Goal: Task Accomplishment & Management: Use online tool/utility

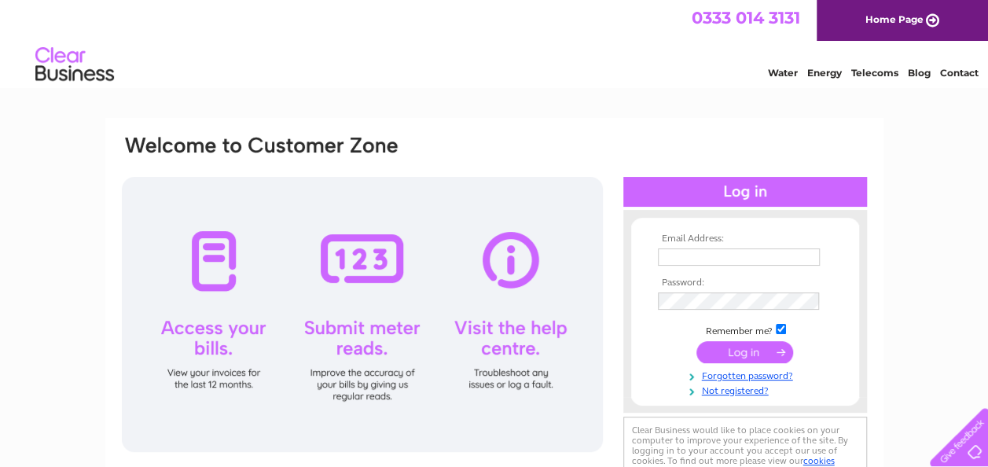
type input "drpriceandson@yahoo.co.uk"
click at [733, 355] on input "submit" at bounding box center [744, 352] width 97 height 22
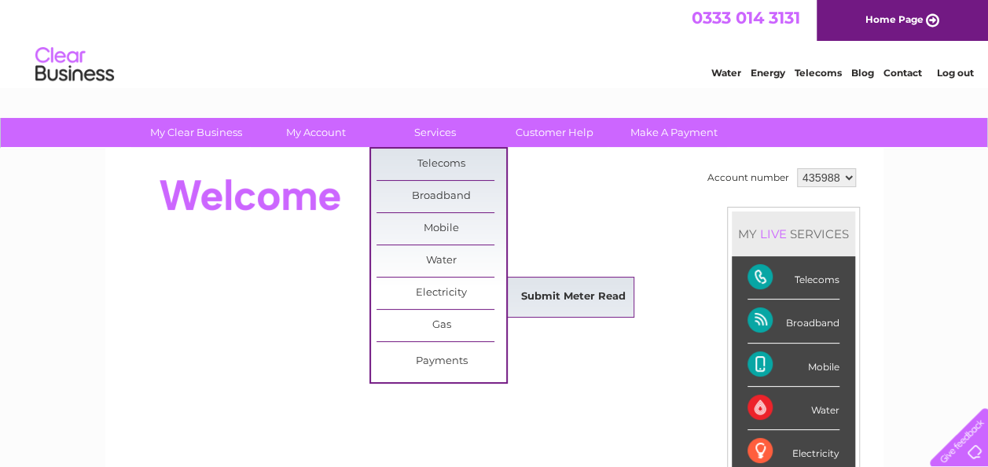
click at [566, 297] on link "Submit Meter Read" at bounding box center [574, 296] width 130 height 31
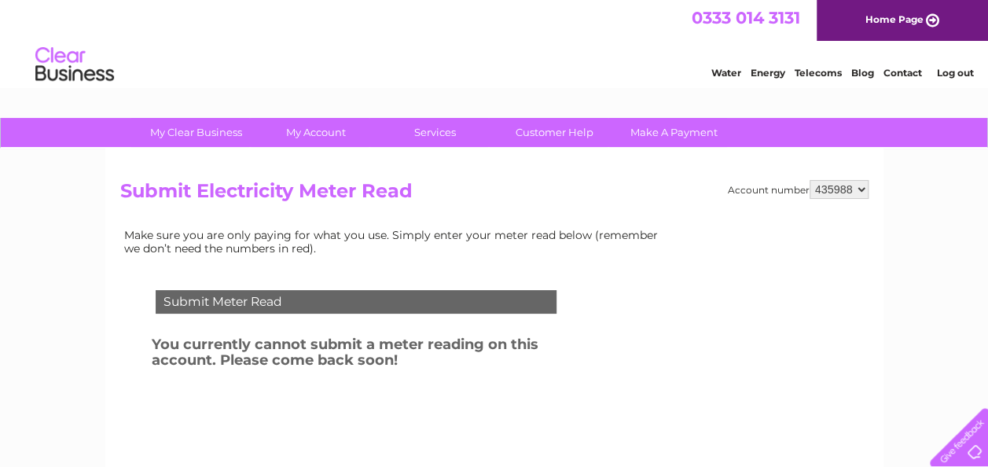
click at [868, 190] on select "435988 447357" at bounding box center [839, 189] width 59 height 19
select select "447357"
click at [810, 180] on select "435988 447357" at bounding box center [839, 189] width 59 height 19
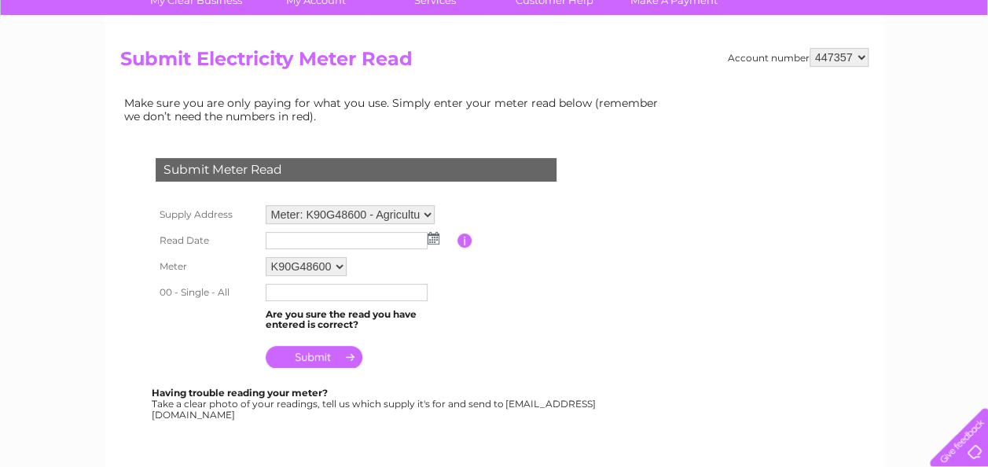
scroll to position [142, 0]
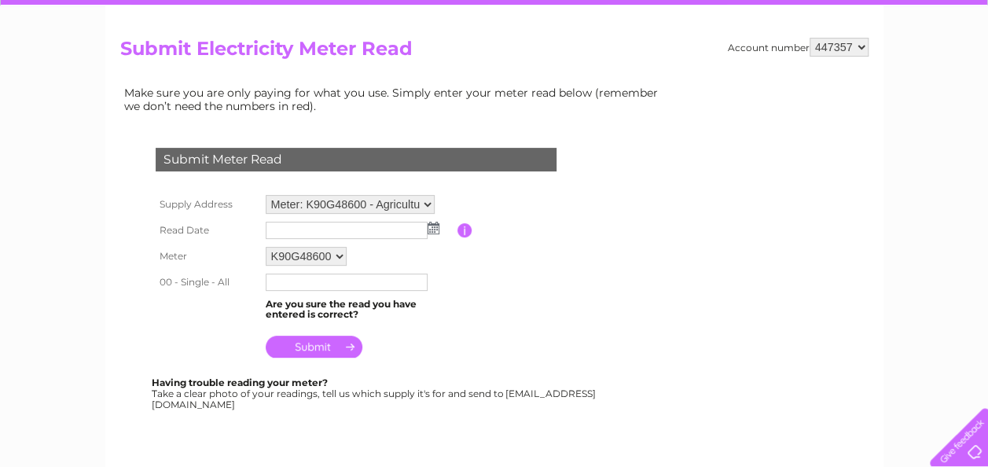
click at [435, 226] on img at bounding box center [434, 228] width 12 height 13
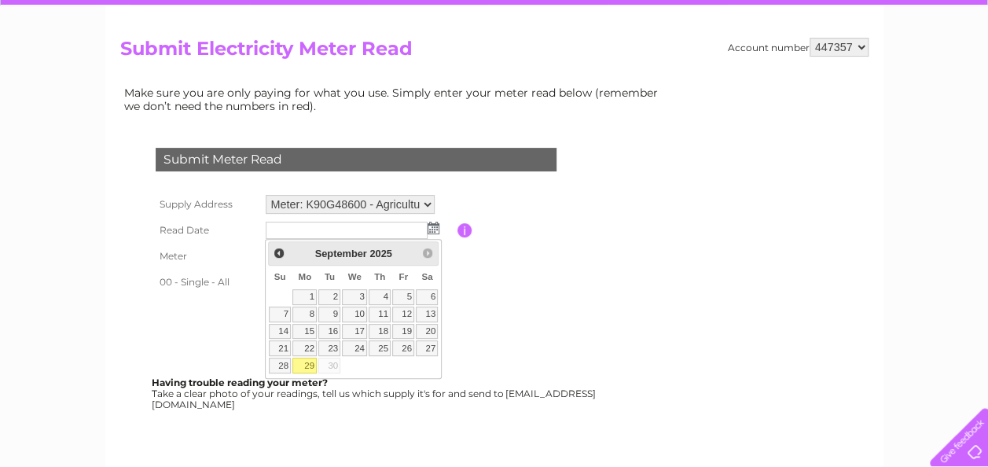
click at [305, 362] on link "29" at bounding box center [304, 366] width 24 height 16
type input "2025/09/29"
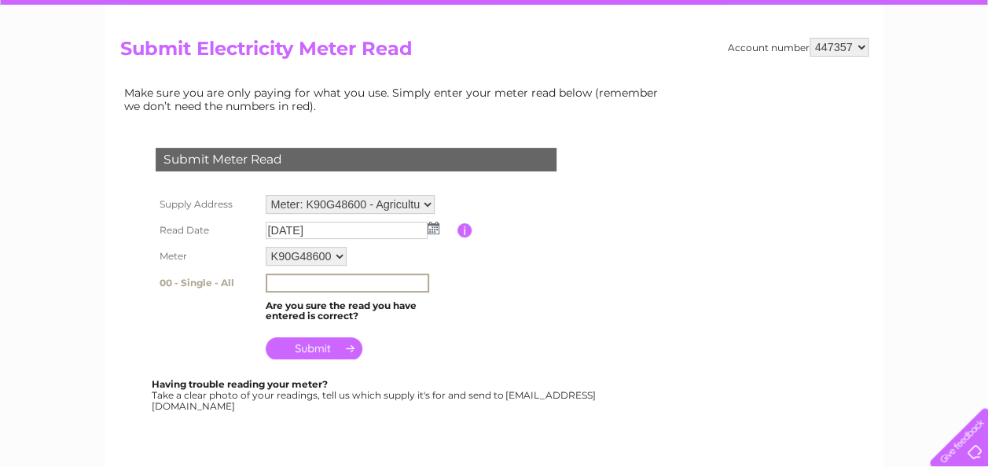
click at [363, 285] on input "text" at bounding box center [347, 283] width 163 height 19
click at [408, 282] on input "text" at bounding box center [347, 283] width 163 height 19
type input "583635"
click at [449, 321] on td "Are you sure the read you have entered is correct?" at bounding box center [360, 310] width 196 height 30
click at [346, 349] on input "submit" at bounding box center [314, 347] width 97 height 22
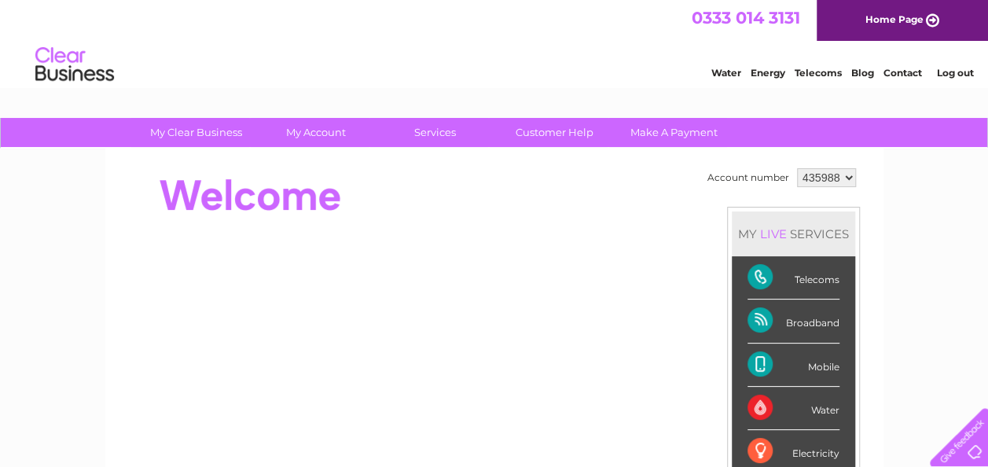
click at [954, 72] on link "Log out" at bounding box center [954, 73] width 37 height 12
